Goal: Task Accomplishment & Management: Manage account settings

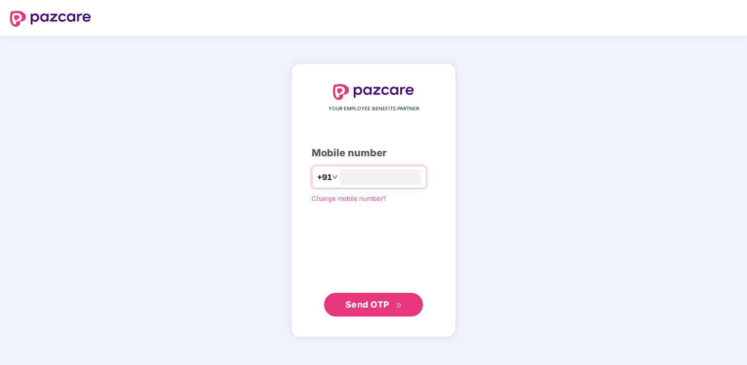
type input "**********"
click at [370, 309] on span "Send OTP" at bounding box center [367, 304] width 44 height 10
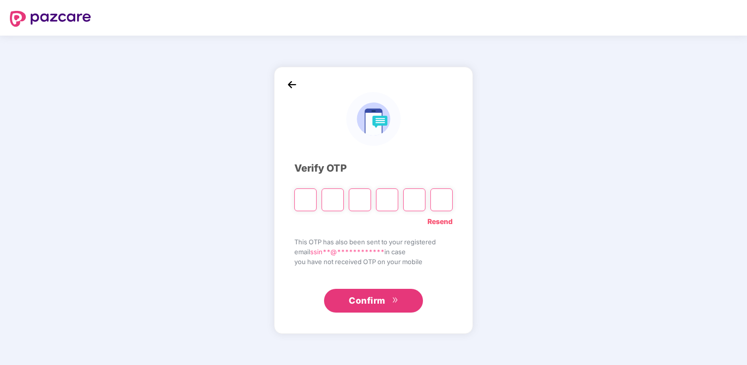
type input "*"
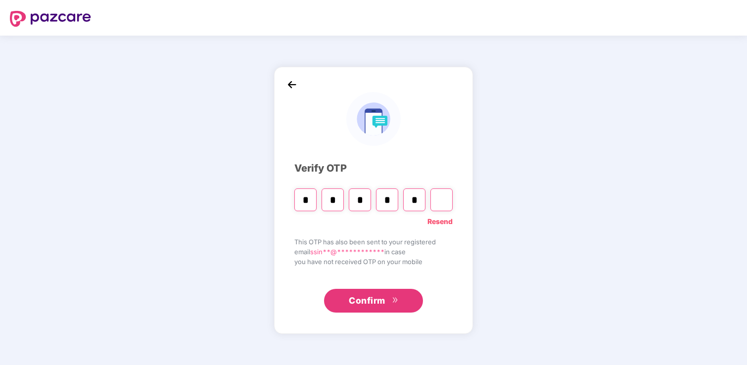
type input "*"
